Goal: Find specific page/section: Find specific page/section

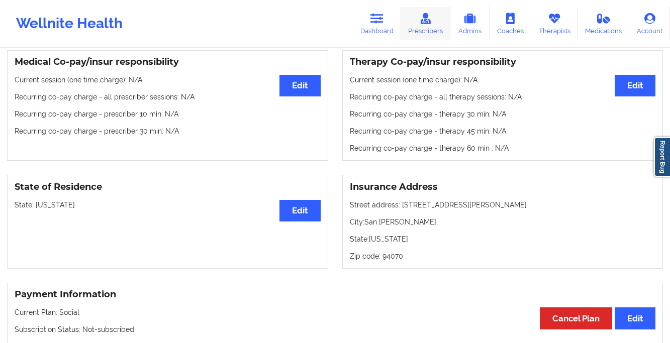
click at [429, 22] on icon at bounding box center [425, 18] width 13 height 11
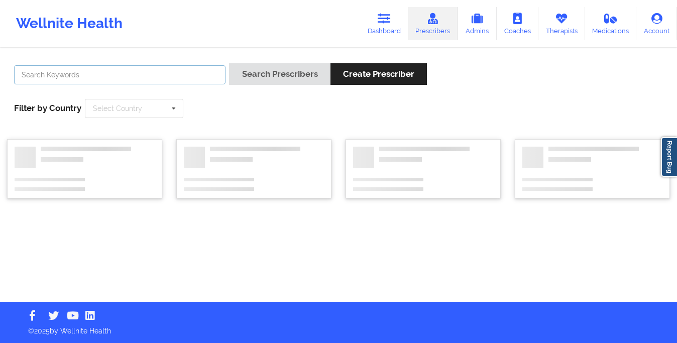
click at [167, 75] on input "text" at bounding box center [120, 74] width 212 height 19
type input "[PERSON_NAME]"
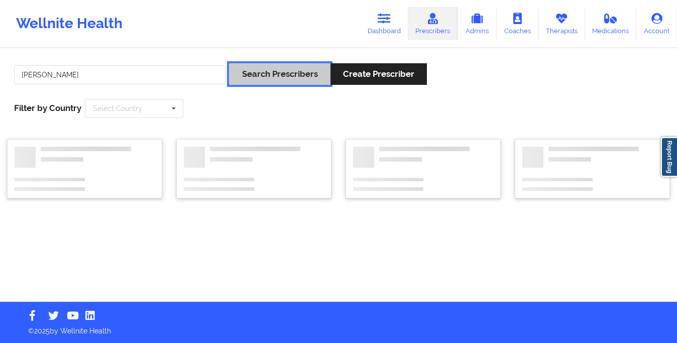
click at [247, 78] on button "Search Prescribers" at bounding box center [279, 74] width 101 height 22
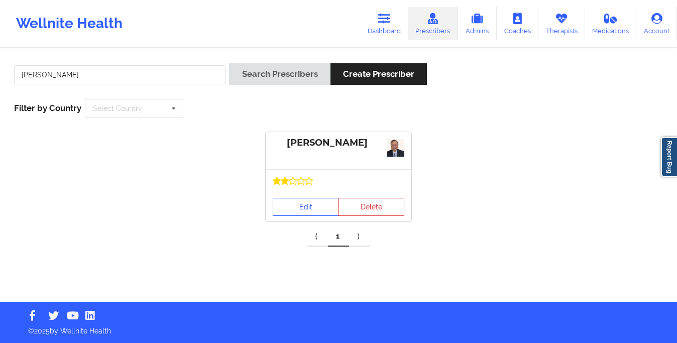
click at [294, 210] on link "Edit" at bounding box center [306, 207] width 66 height 18
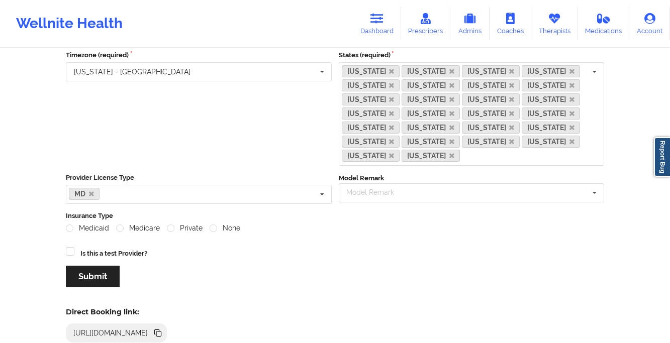
scroll to position [154, 0]
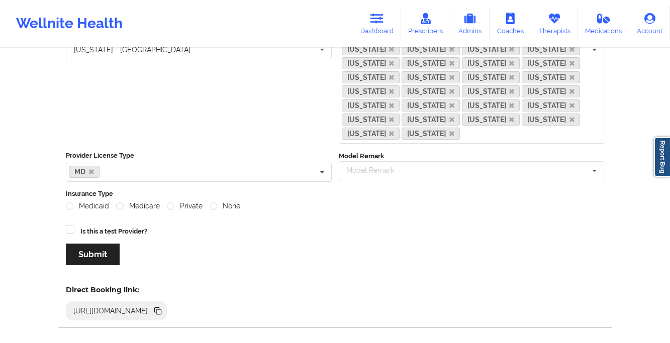
click at [161, 310] on icon at bounding box center [158, 312] width 5 height 5
click at [418, 25] on link "Prescribers" at bounding box center [426, 23] width 50 height 33
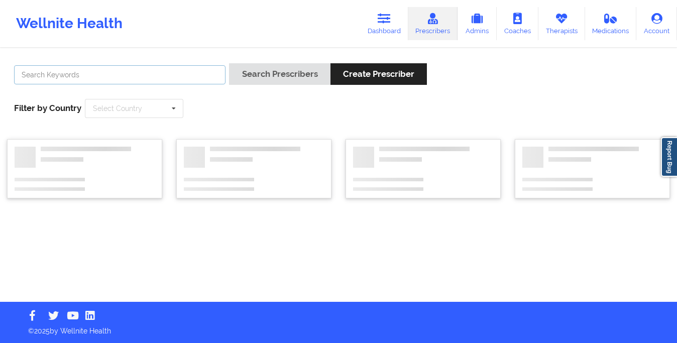
click at [195, 73] on input "text" at bounding box center [120, 74] width 212 height 19
paste input "Fortuna Israel"
type input "Fortuna Israel"
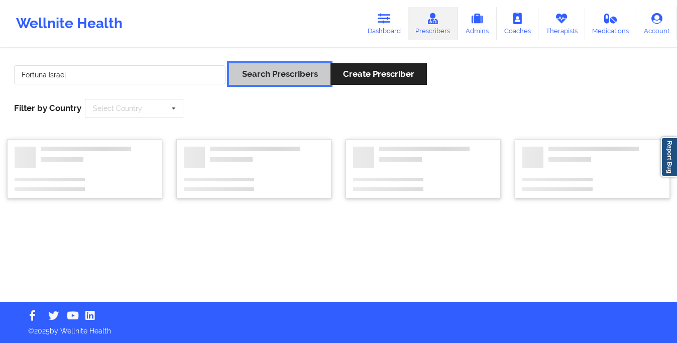
click at [294, 71] on button "Search Prescribers" at bounding box center [279, 74] width 101 height 22
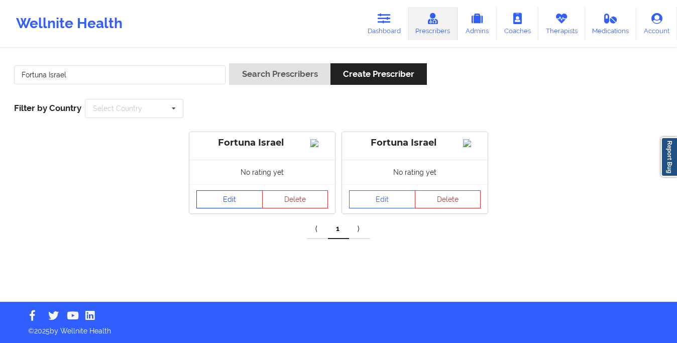
click at [232, 205] on link "Edit" at bounding box center [229, 199] width 66 height 18
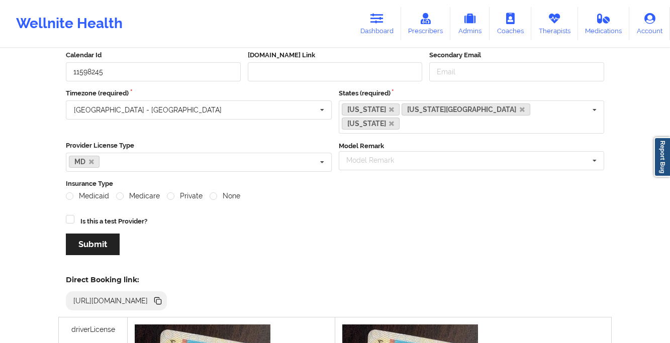
scroll to position [296, 0]
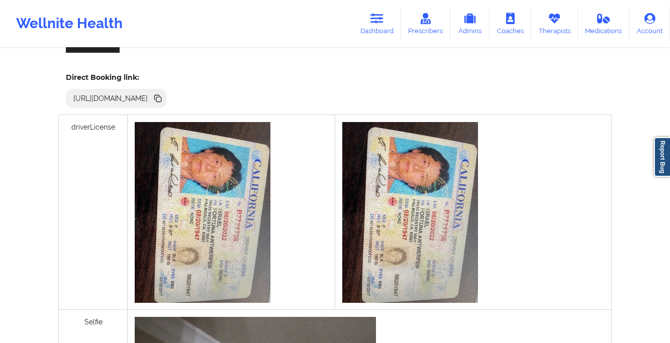
click at [161, 97] on icon at bounding box center [158, 99] width 5 height 5
click at [377, 20] on icon at bounding box center [376, 18] width 13 height 11
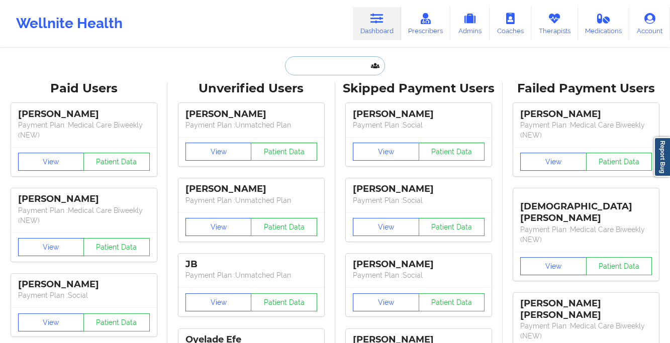
click at [324, 65] on input "text" at bounding box center [334, 65] width 99 height 19
paste input "[PERSON_NAME]"
type input "[PERSON_NAME]"
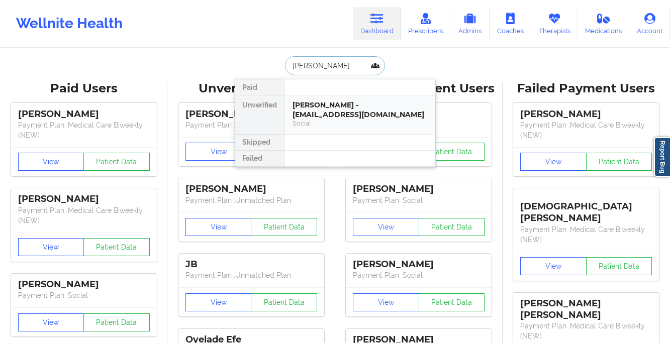
click at [347, 110] on div "[PERSON_NAME] - [EMAIL_ADDRESS][DOMAIN_NAME]" at bounding box center [359, 109] width 135 height 19
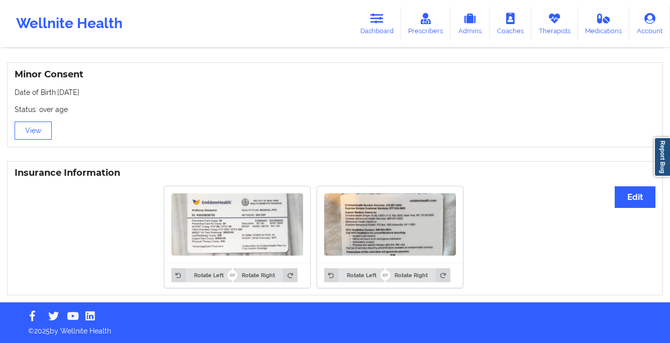
scroll to position [640, 0]
click at [397, 131] on div "Minor Consent Date of Birth: [DEMOGRAPHIC_DATA] Status: over age View" at bounding box center [335, 104] width 656 height 85
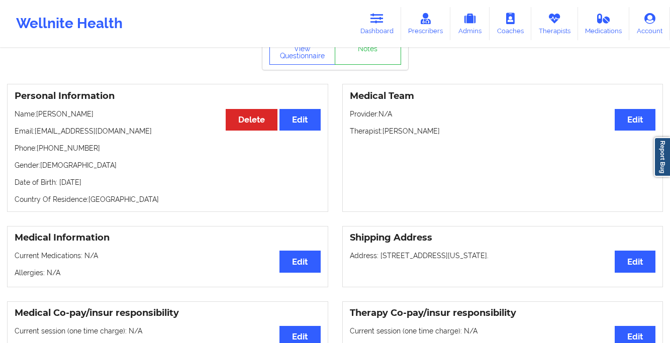
scroll to position [48, 0]
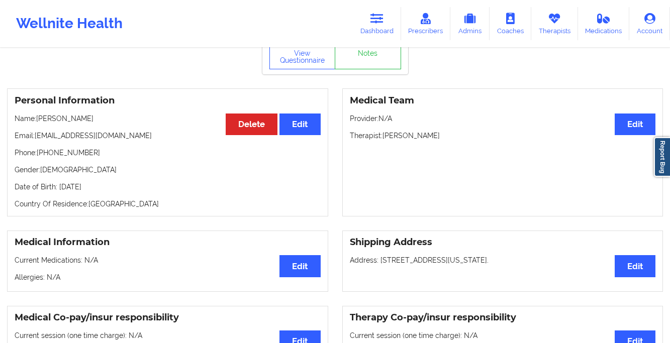
drag, startPoint x: 94, startPoint y: 120, endPoint x: 77, endPoint y: 117, distance: 16.9
click at [76, 118] on p "Name: [PERSON_NAME]" at bounding box center [168, 119] width 306 height 10
click at [85, 122] on p "Name: [PERSON_NAME]" at bounding box center [168, 119] width 306 height 10
drag, startPoint x: 106, startPoint y: 120, endPoint x: 39, endPoint y: 120, distance: 66.8
click at [39, 120] on p "Name: [PERSON_NAME]" at bounding box center [168, 119] width 306 height 10
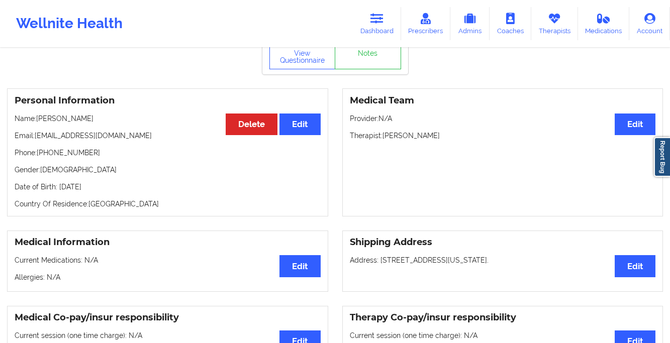
copy p "[PERSON_NAME]"
